Goal: Task Accomplishment & Management: Manage account settings

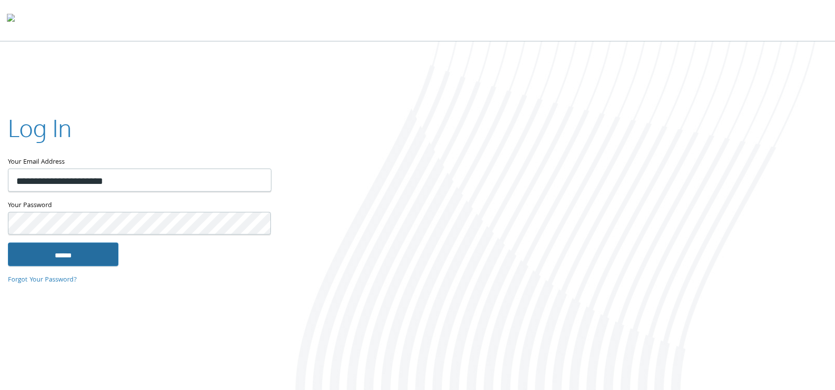
click at [70, 259] on input "******" at bounding box center [63, 255] width 111 height 24
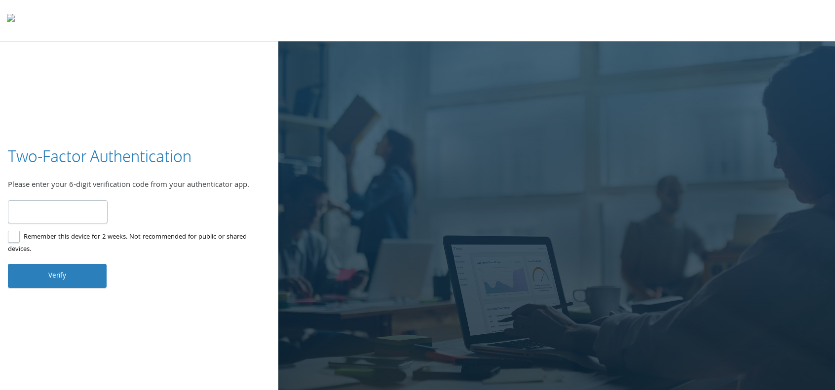
type input "******"
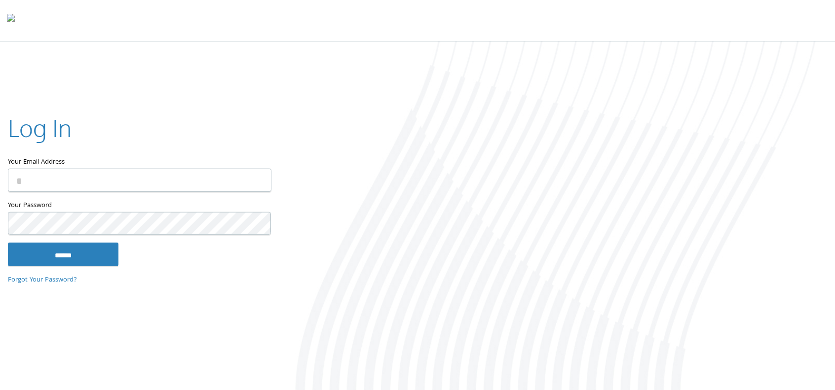
type input "**********"
